Goal: Book appointment/travel/reservation

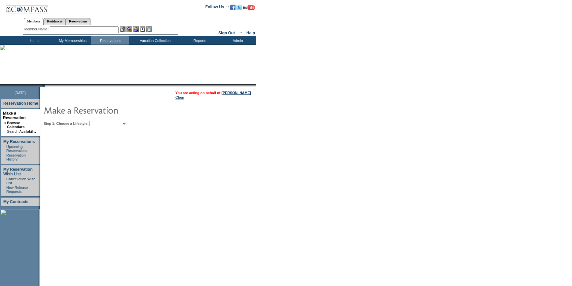
click at [106, 121] on select "My Favorites Beach Leisure Metropolitan Mountain OIAL for Adventure OIAL for Co…" at bounding box center [108, 123] width 38 height 5
select select "Beach"
click at [101, 121] on select "My Favorites Beach Leisure Metropolitan Mountain OIAL for Adventure OIAL for Co…" at bounding box center [108, 123] width 38 height 5
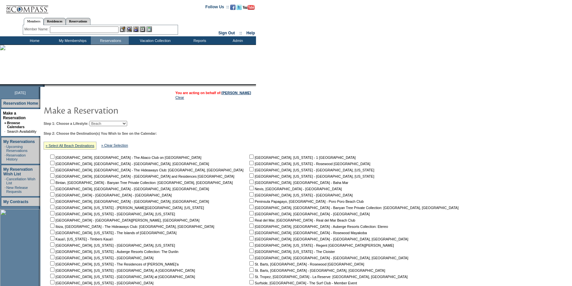
click at [54, 164] on input "checkbox" at bounding box center [52, 163] width 4 height 4
checkbox input "true"
click at [54, 171] on input "checkbox" at bounding box center [52, 169] width 4 height 4
checkbox input "true"
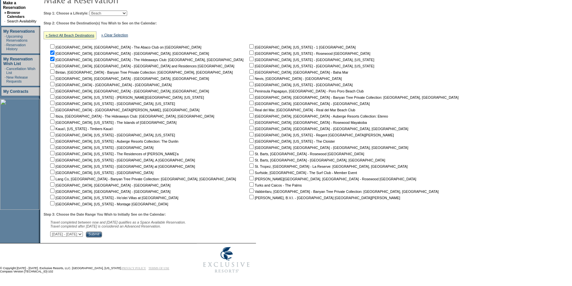
click at [83, 236] on select "[DATE] - [DATE] [DATE] - [DATE] [DATE] - [DATE] [DATE] - [DATE] [DATE] - [DATE]…" at bounding box center [66, 233] width 33 height 5
select select "[DATE]|[DATE]"
click at [53, 231] on select "[DATE] - [DATE] [DATE] - [DATE] [DATE] - [DATE] [DATE] - [DATE] [DATE] - [DATE]…" at bounding box center [66, 233] width 33 height 5
click at [102, 233] on input "Submit" at bounding box center [94, 234] width 16 height 6
